Goal: Task Accomplishment & Management: Use online tool/utility

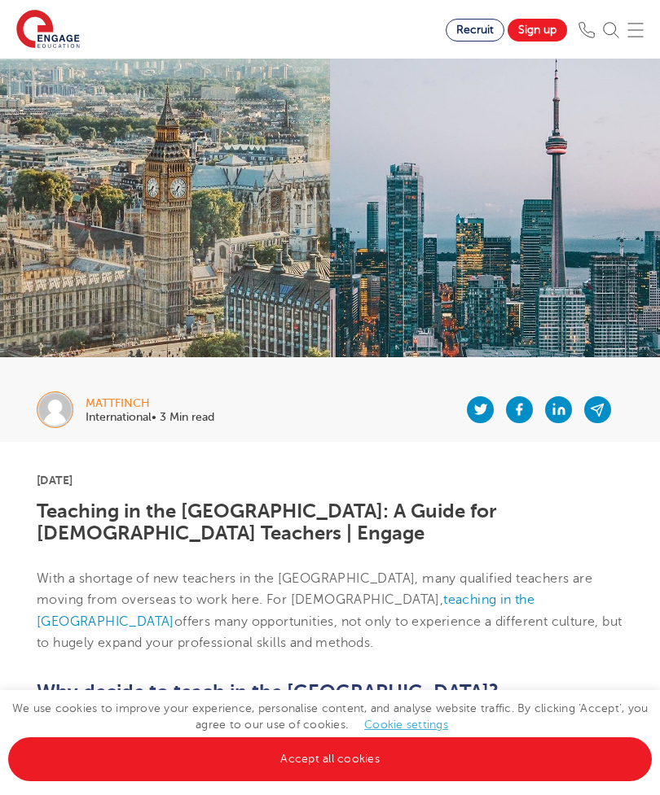
click at [638, 36] on img at bounding box center [635, 30] width 16 height 16
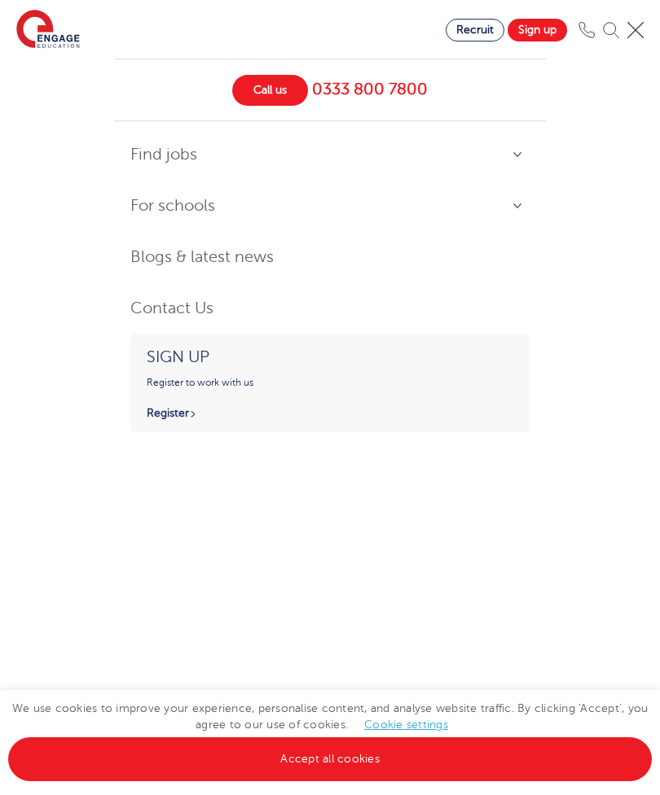
click at [515, 153] on link "Find jobs" at bounding box center [329, 155] width 399 height 35
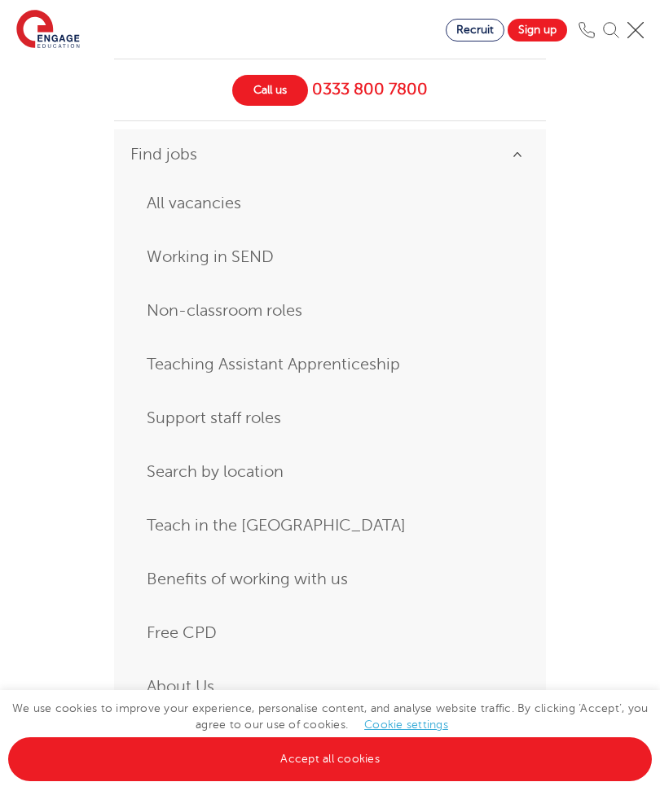
click at [225, 201] on link "All vacancies" at bounding box center [330, 203] width 366 height 29
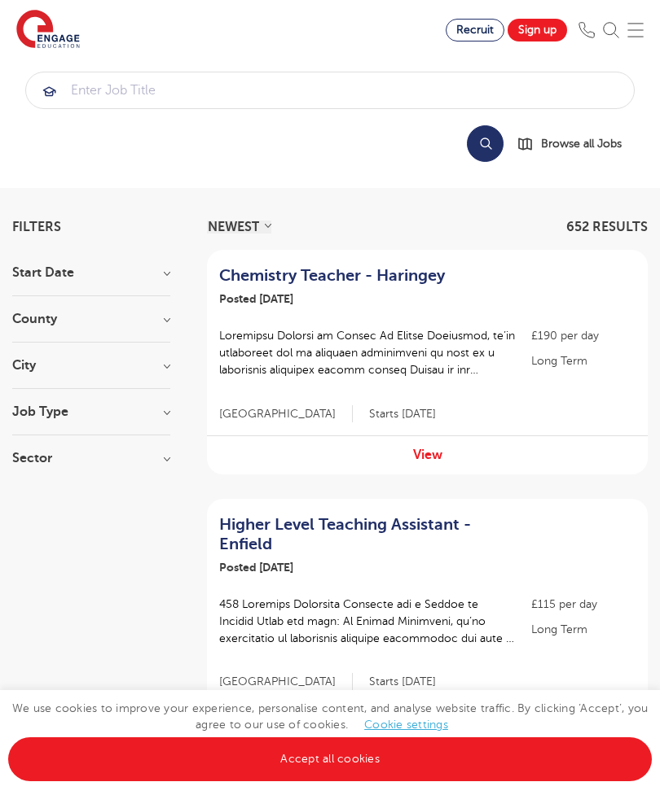
click at [50, 322] on h3 "County" at bounding box center [91, 319] width 158 height 13
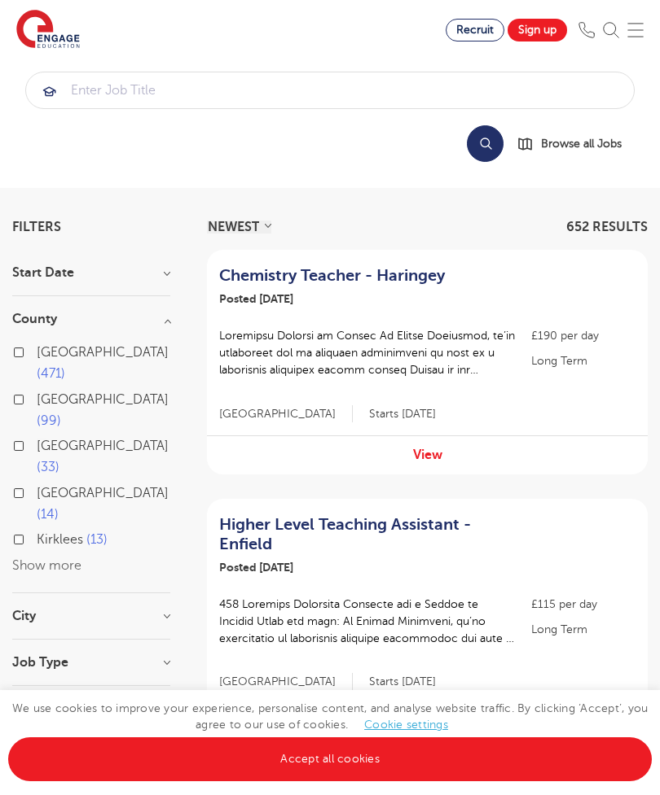
click at [50, 559] on button "Show more" at bounding box center [46, 566] width 69 height 15
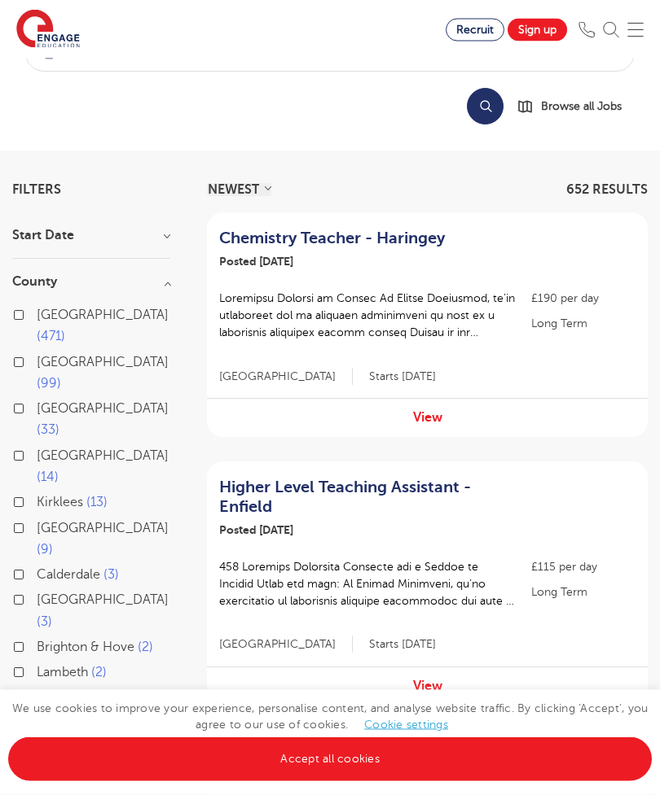
scroll to position [46, 0]
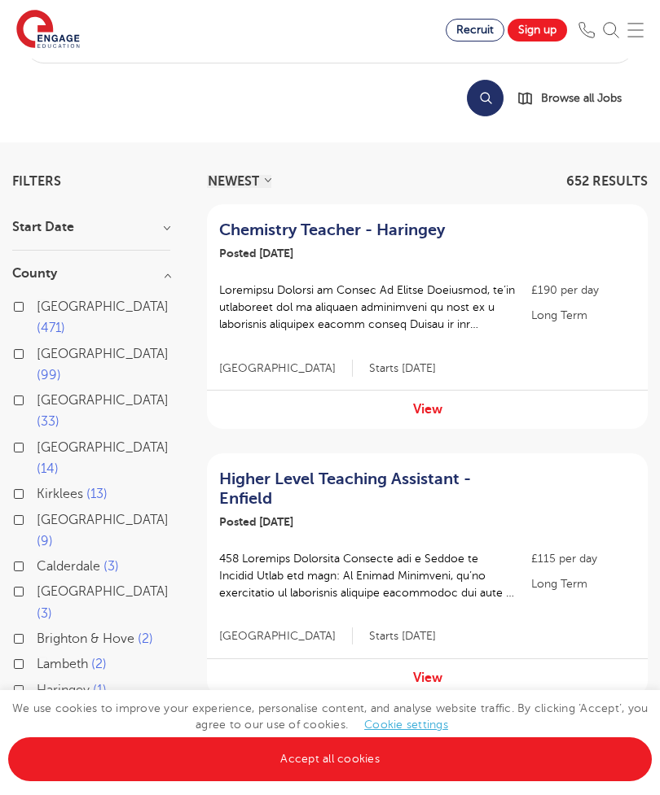
click at [34, 269] on h3 "County" at bounding box center [91, 273] width 158 height 13
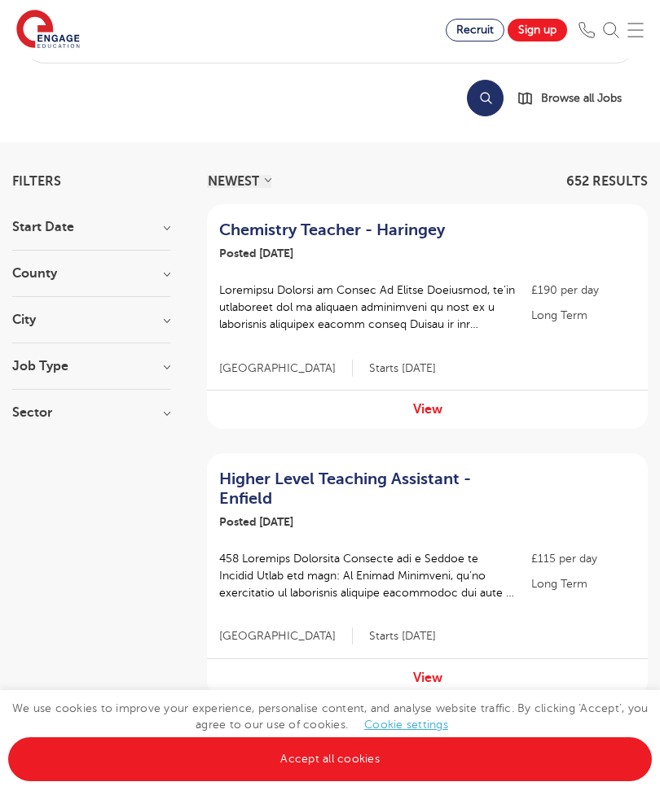
click at [28, 320] on h3 "City" at bounding box center [91, 319] width 158 height 13
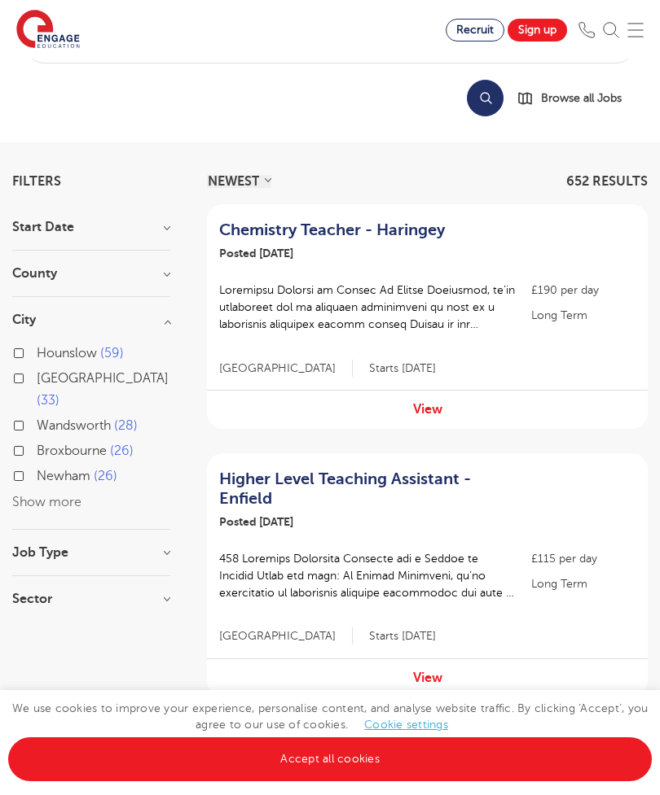
click at [61, 495] on button "Show more" at bounding box center [46, 502] width 69 height 15
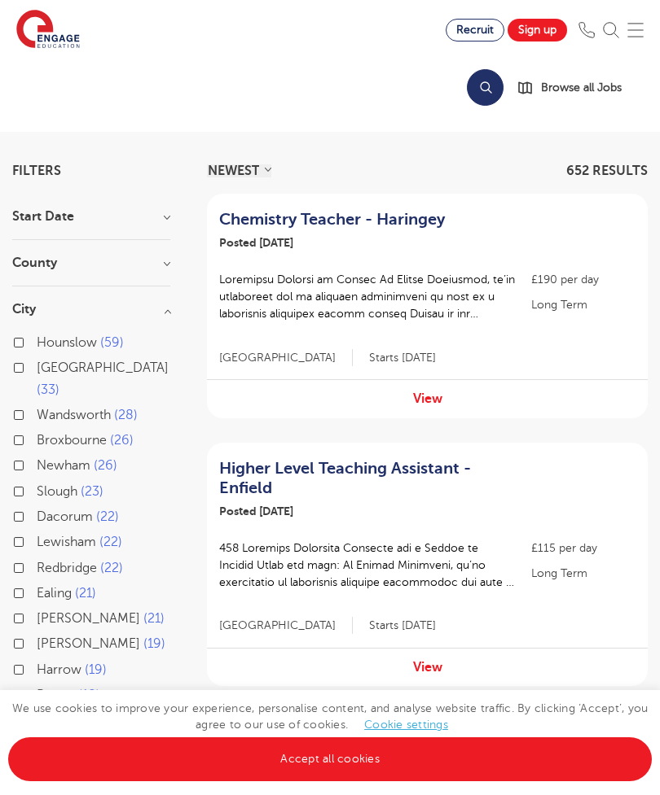
scroll to position [54, 0]
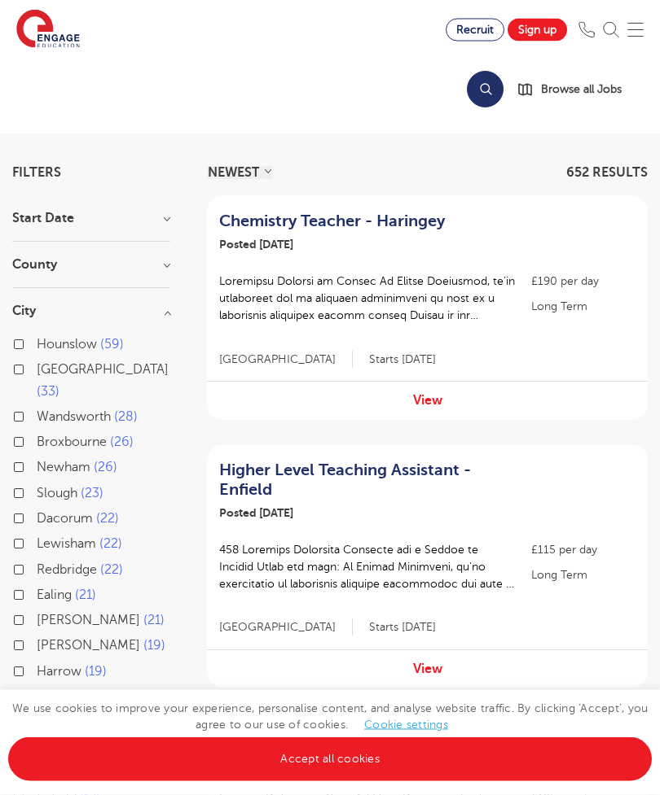
click at [170, 309] on h3 "City" at bounding box center [91, 311] width 158 height 13
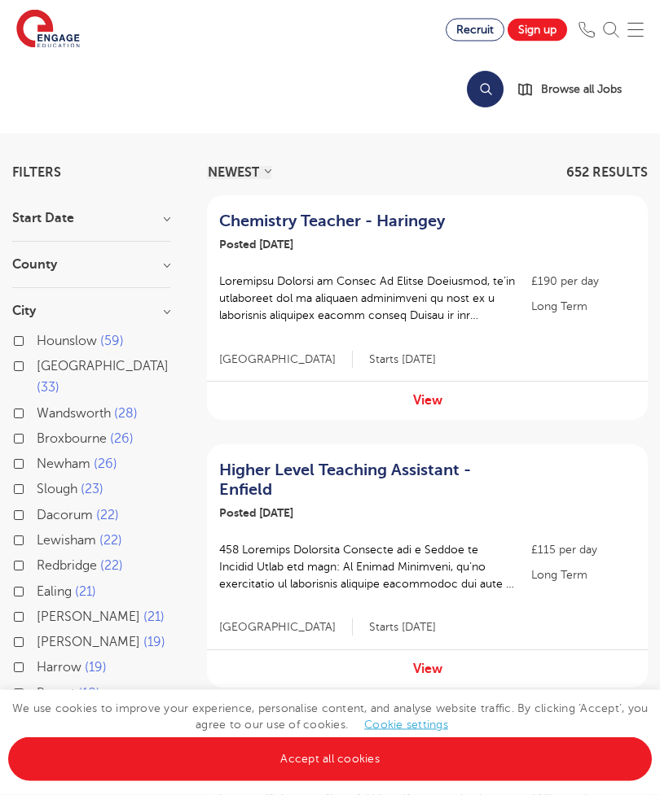
scroll to position [55, 0]
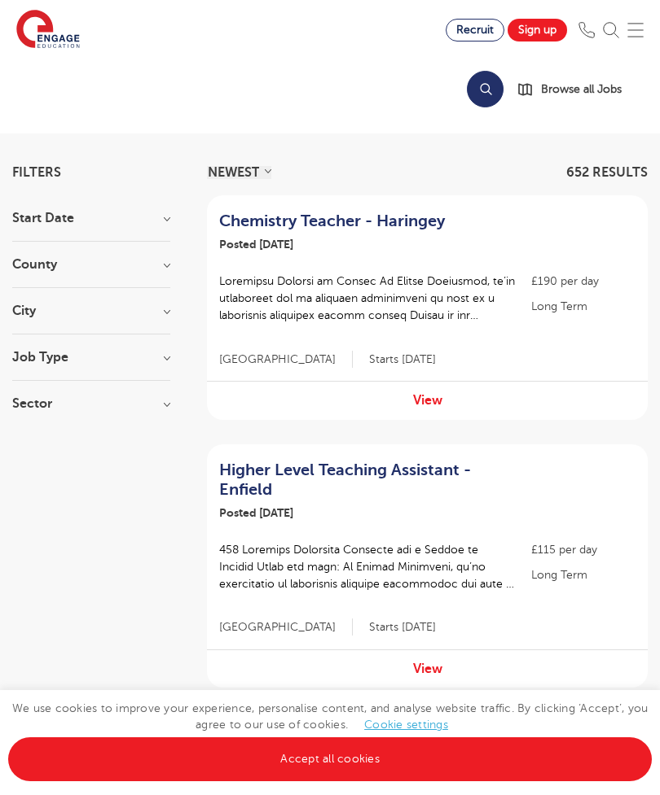
click at [37, 360] on h3 "Job Type" at bounding box center [91, 357] width 158 height 13
click at [169, 363] on h3 "Job Type" at bounding box center [91, 357] width 158 height 13
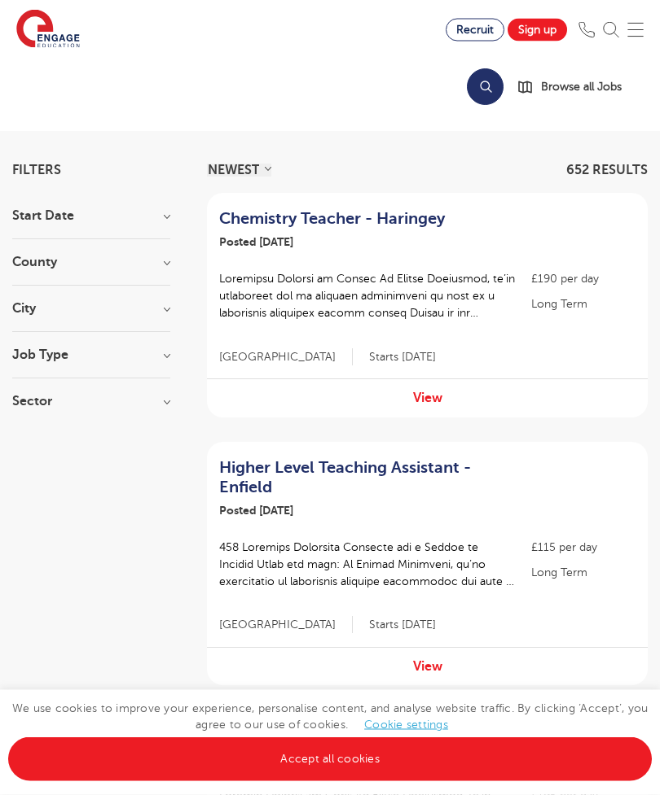
scroll to position [0, 0]
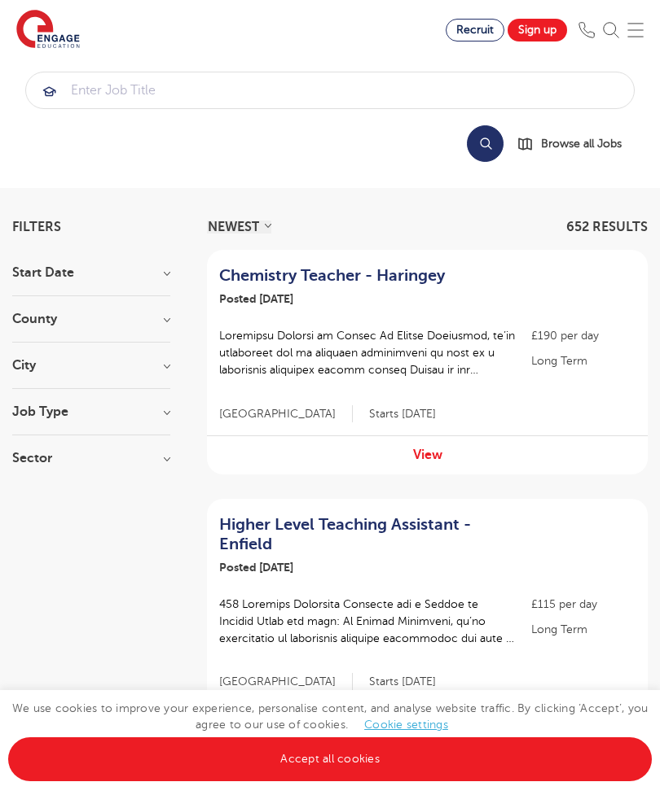
click at [293, 759] on link "Accept all cookies" at bounding box center [329, 760] width 643 height 44
